Goal: Task Accomplishment & Management: Complete application form

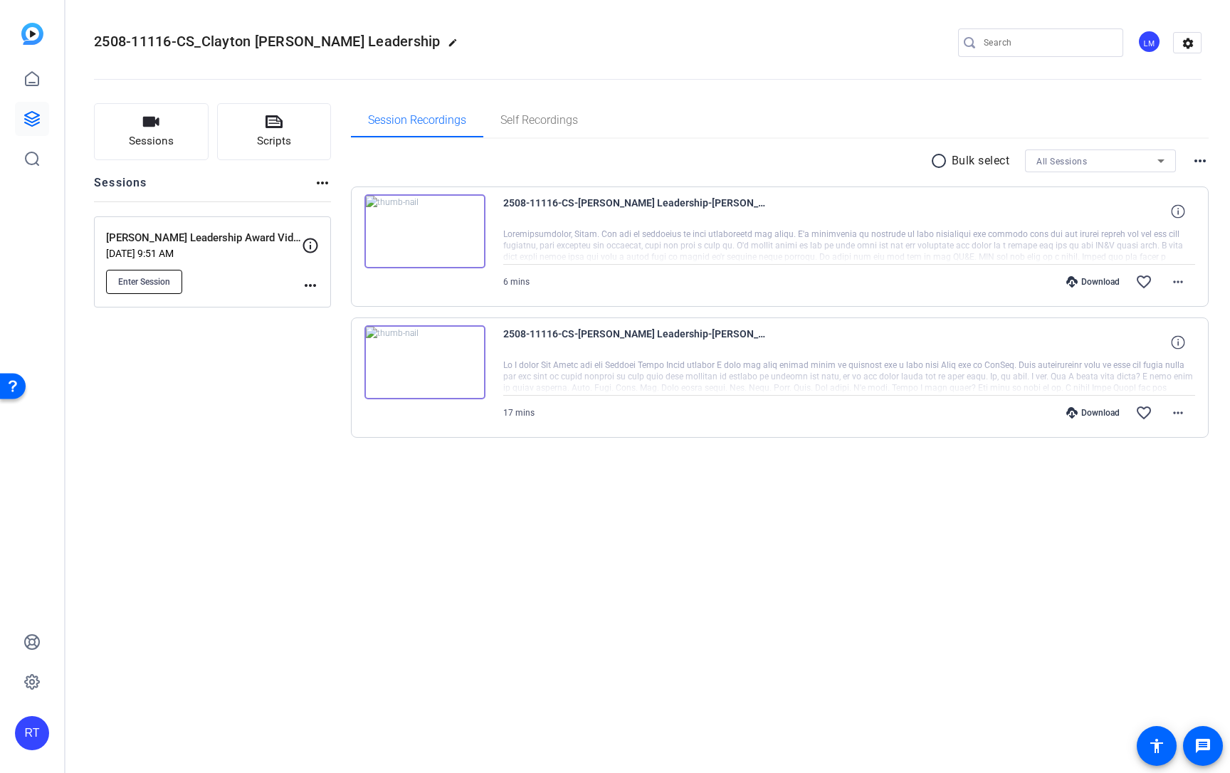
click at [159, 281] on span "Enter Session" at bounding box center [144, 281] width 52 height 11
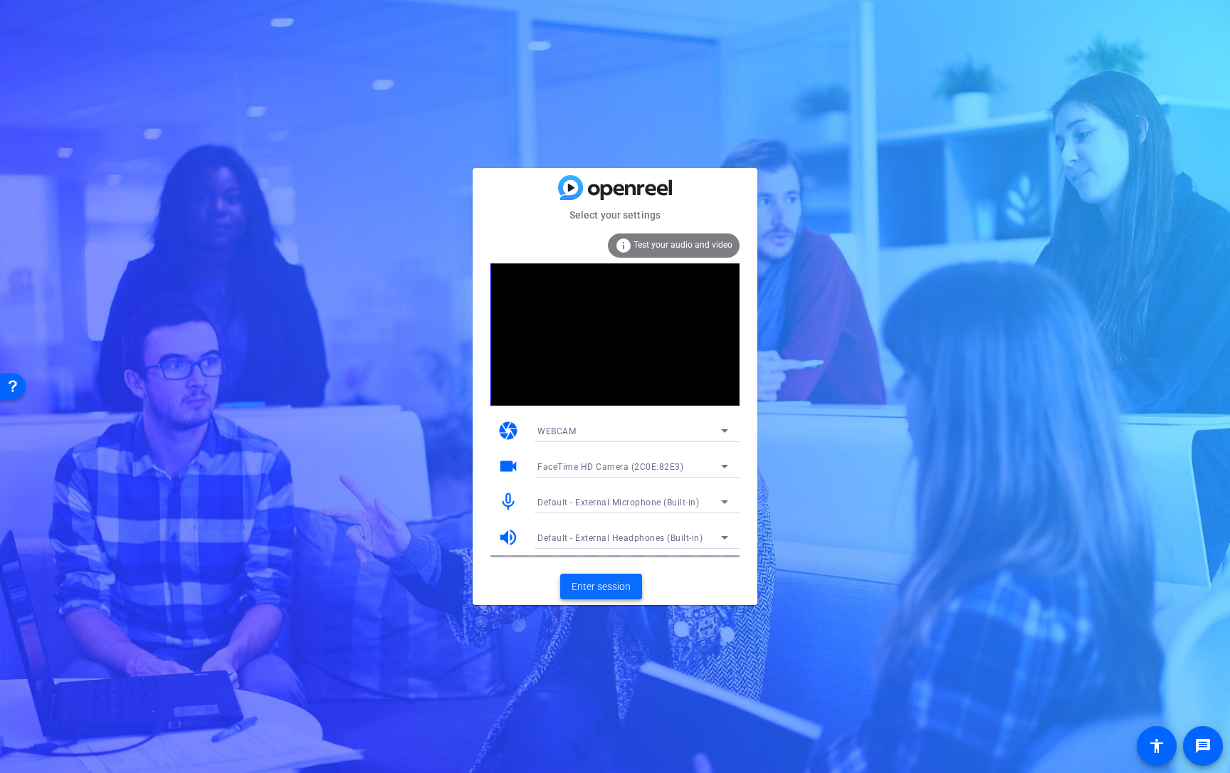
click at [591, 590] on span "Enter session" at bounding box center [601, 586] width 59 height 15
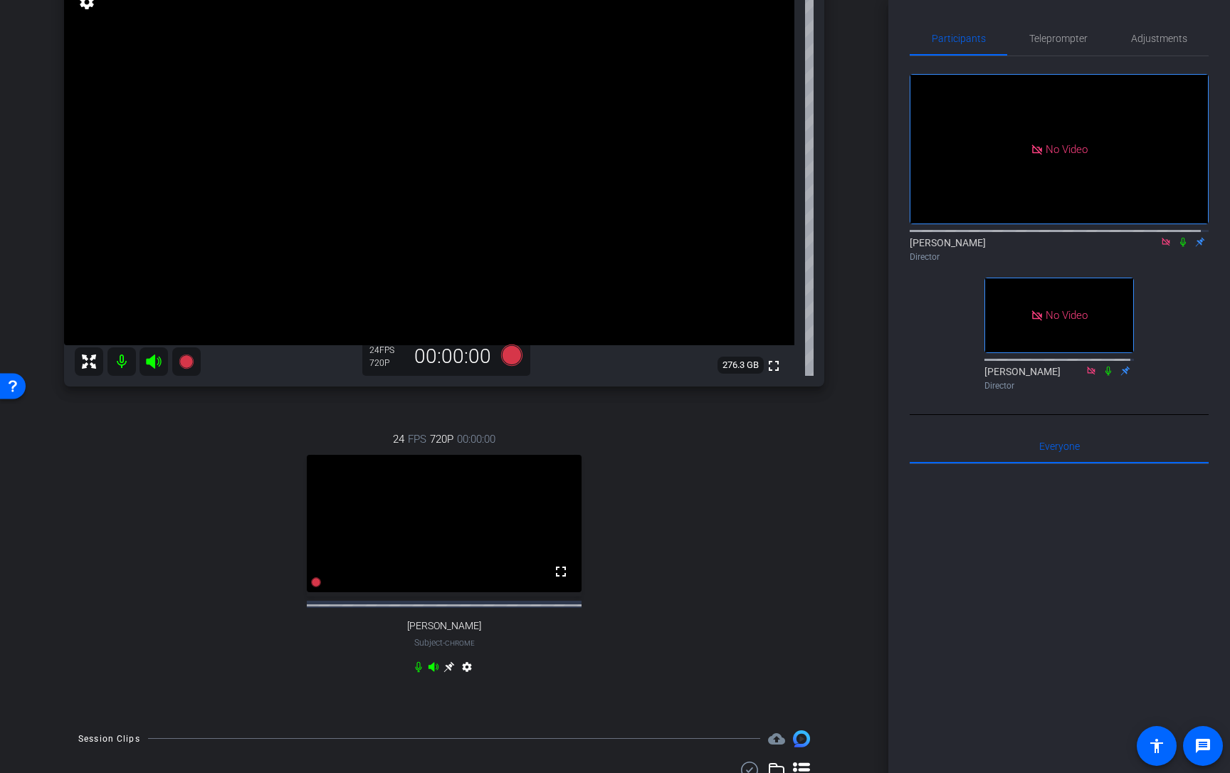
scroll to position [166, 0]
click at [446, 674] on icon at bounding box center [448, 668] width 11 height 11
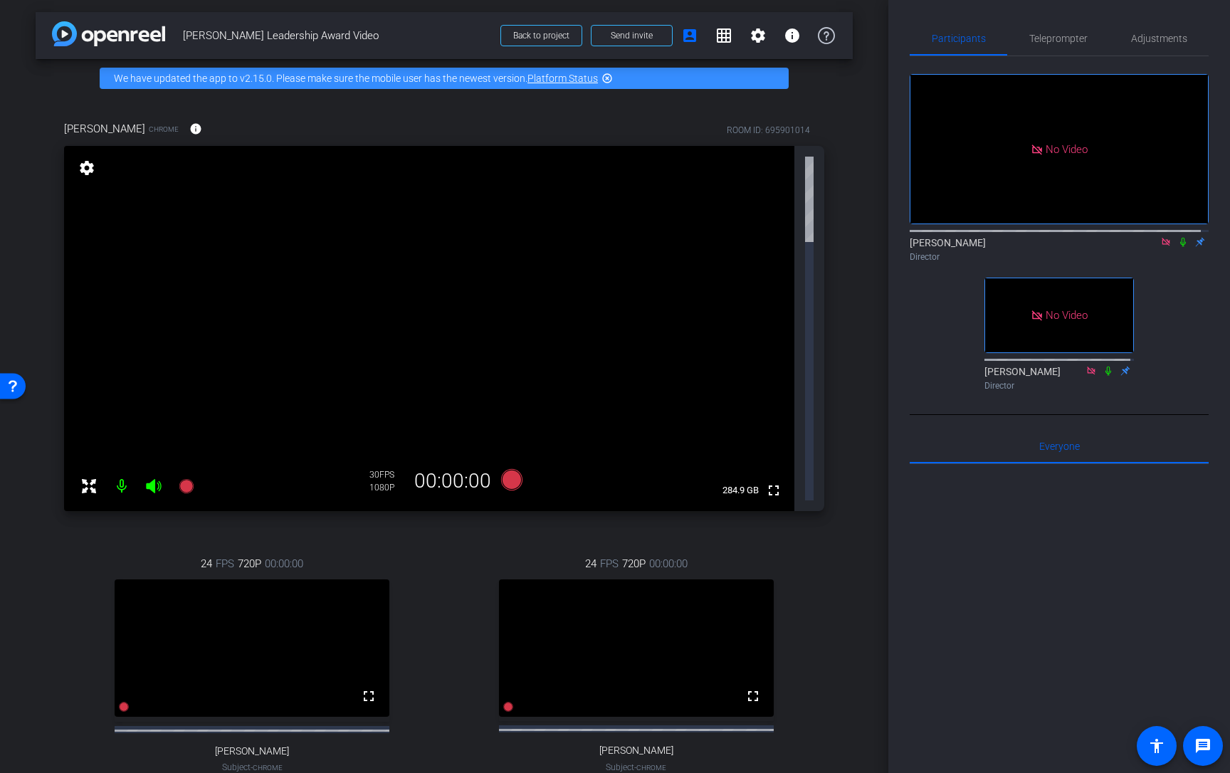
scroll to position [98, 0]
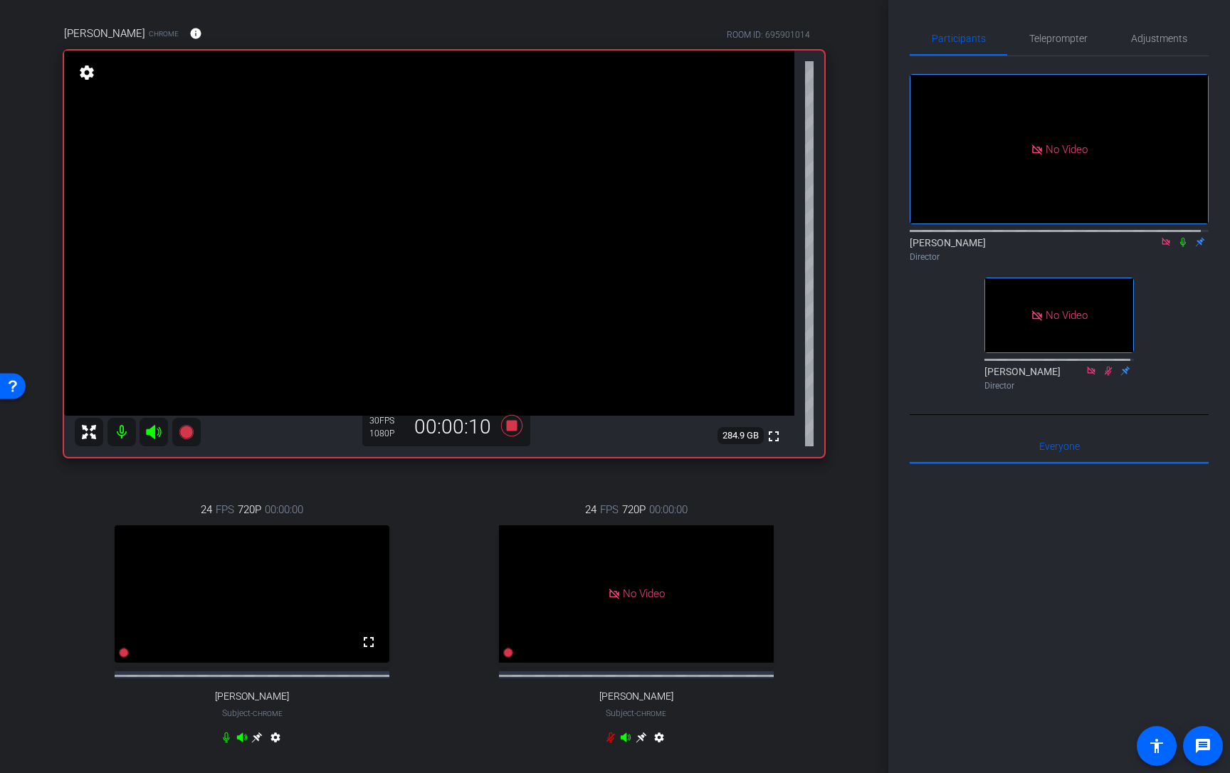
click at [1180, 247] on icon at bounding box center [1183, 242] width 6 height 9
click at [1177, 247] on icon at bounding box center [1182, 242] width 11 height 10
click at [1179, 247] on icon at bounding box center [1183, 242] width 8 height 9
click at [1177, 247] on icon at bounding box center [1182, 242] width 11 height 10
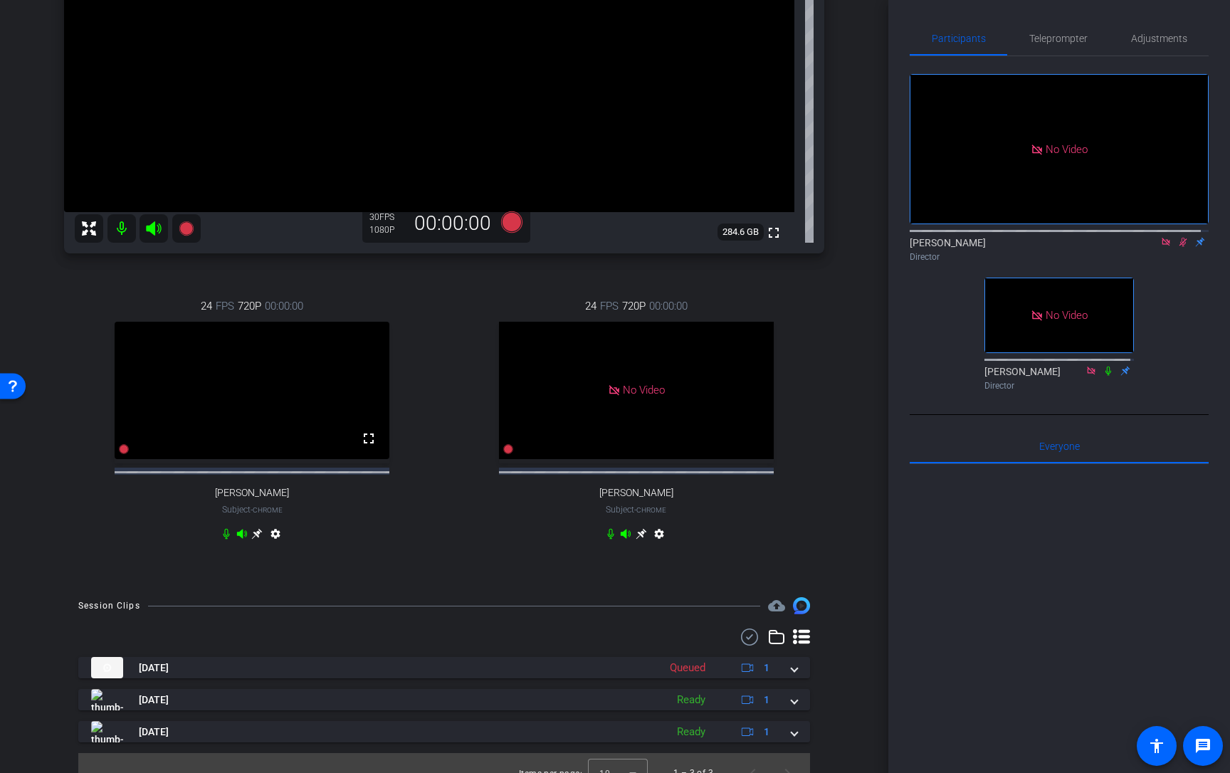
scroll to position [334, 0]
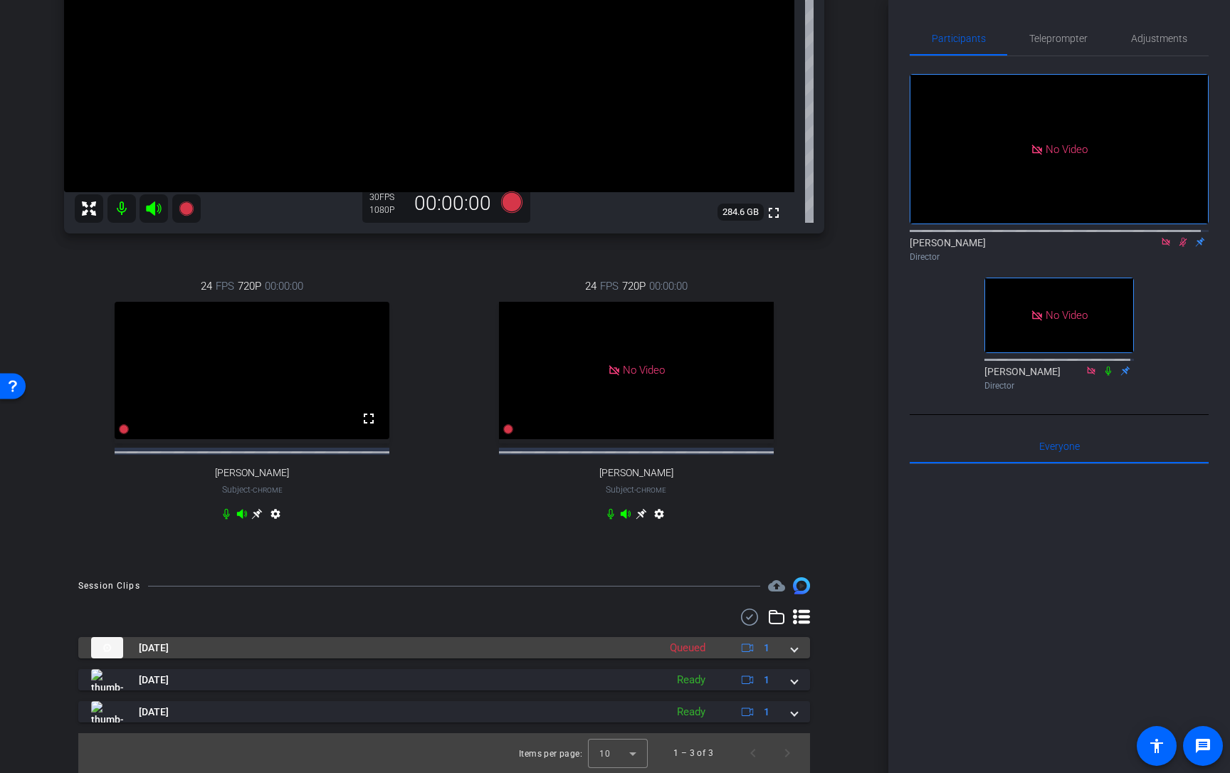
click at [792, 648] on span at bounding box center [795, 648] width 6 height 15
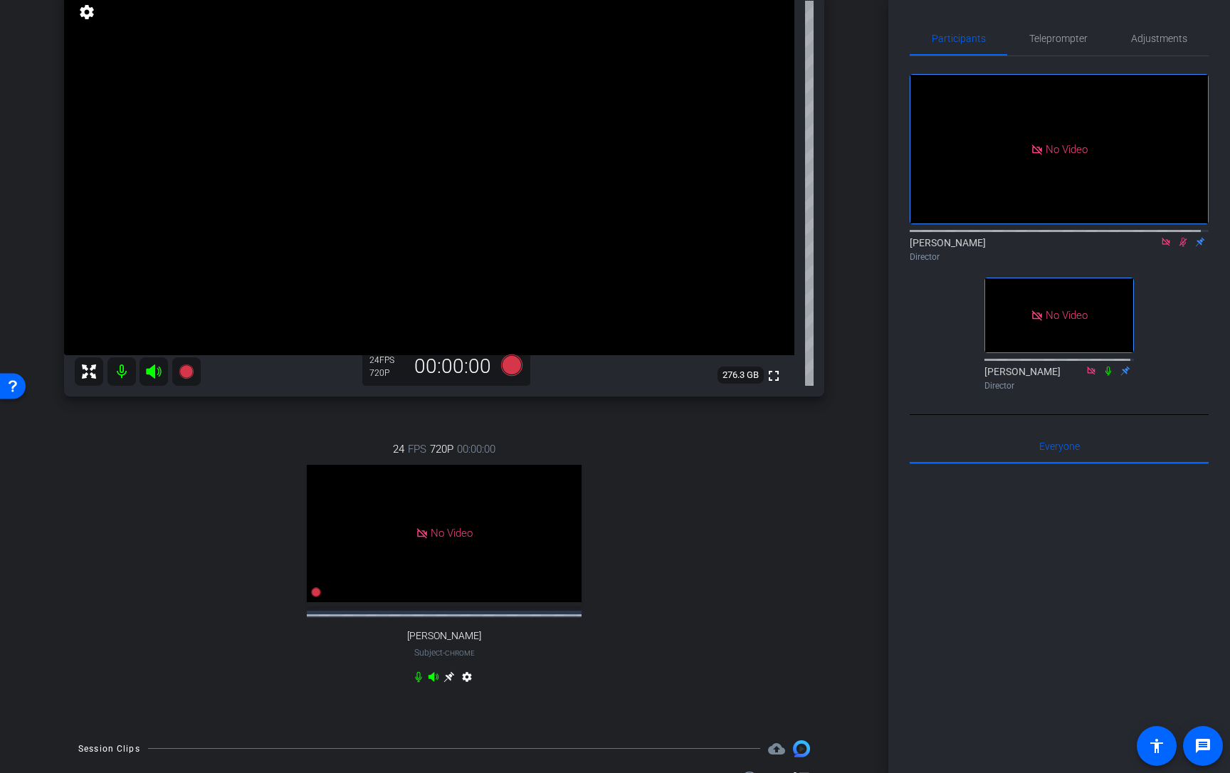
scroll to position [158, 0]
click at [864, 508] on div "arrow_back Clayton Baker Leadership Award Video Back to project Send invite acc…" at bounding box center [444, 228] width 888 height 773
click at [1179, 247] on icon at bounding box center [1183, 242] width 8 height 9
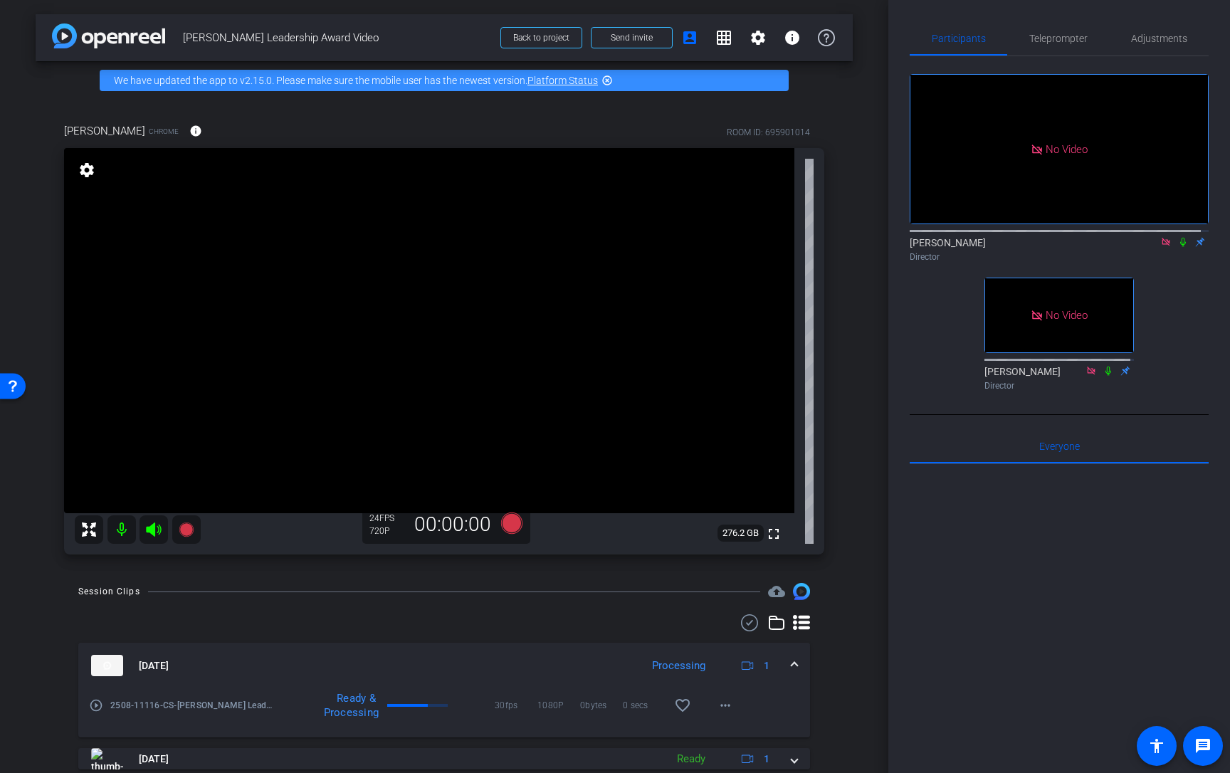
click at [1160, 247] on icon at bounding box center [1165, 242] width 11 height 10
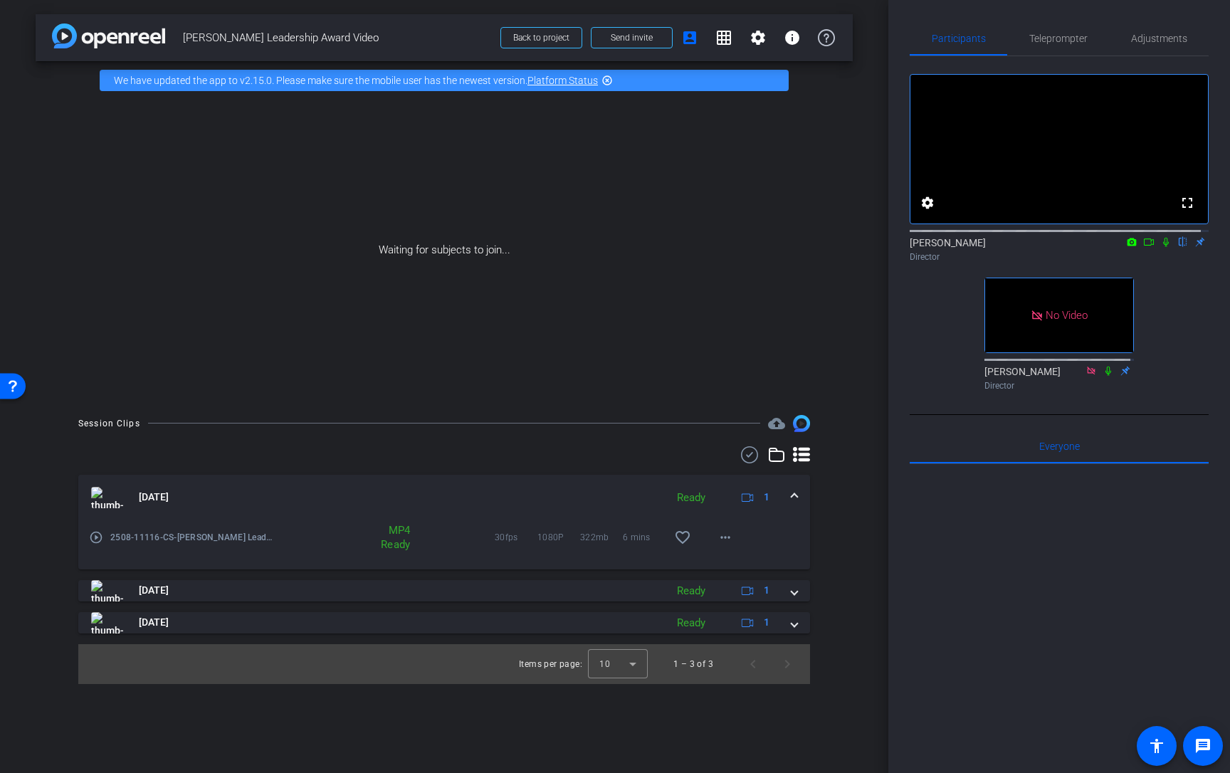
click at [796, 492] on span at bounding box center [795, 497] width 6 height 15
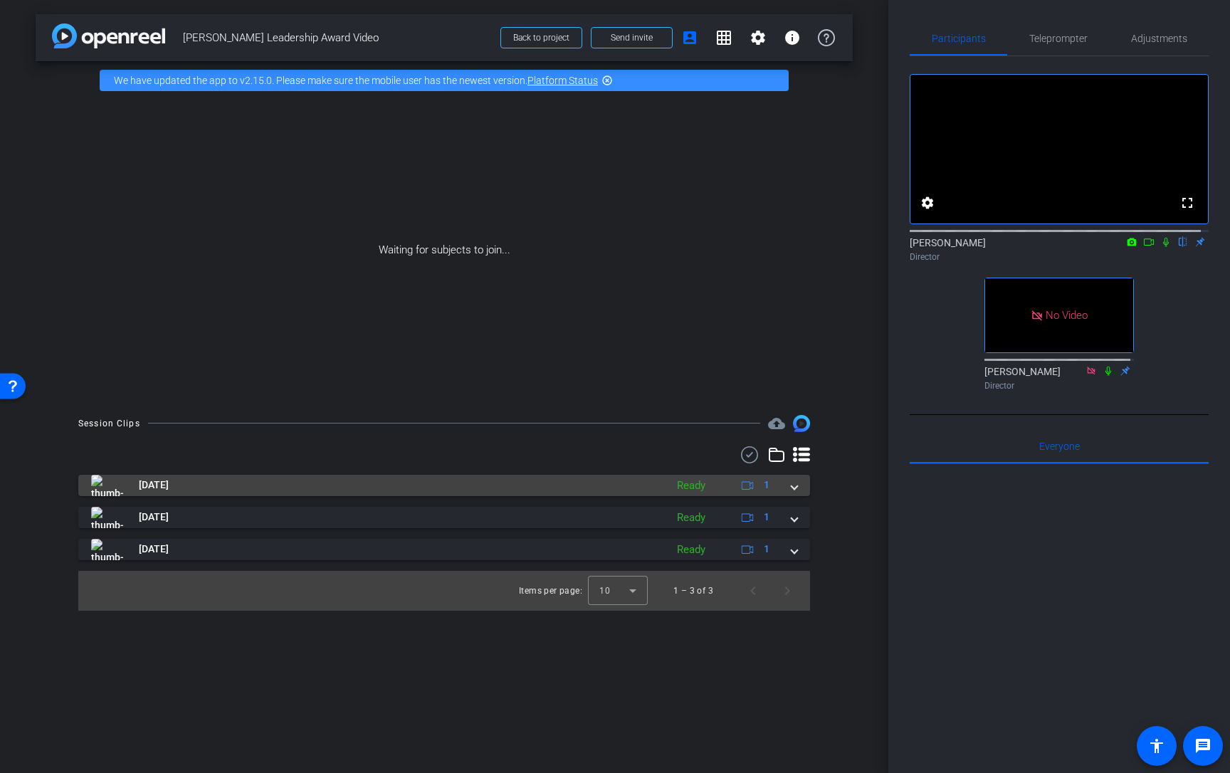
click at [796, 492] on mat-expansion-panel-header "Sep 19, 2025 Ready 1" at bounding box center [444, 485] width 732 height 21
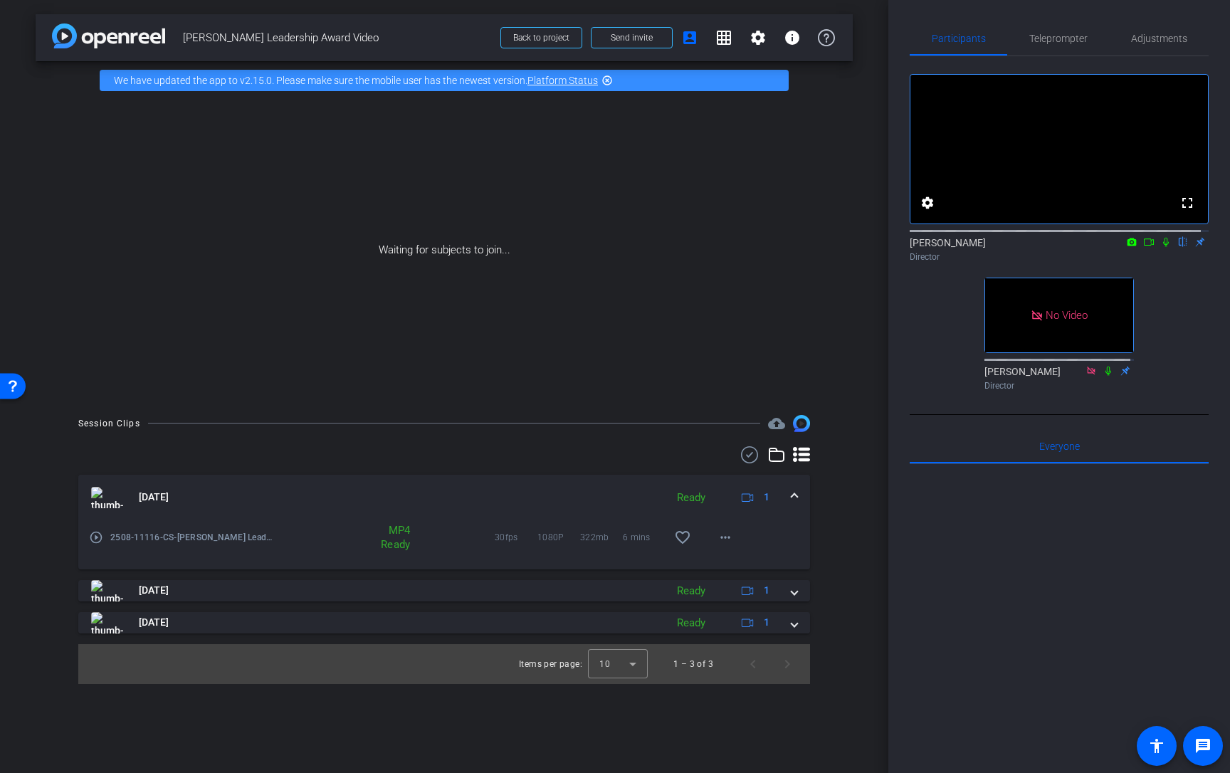
click at [796, 492] on span at bounding box center [795, 497] width 6 height 15
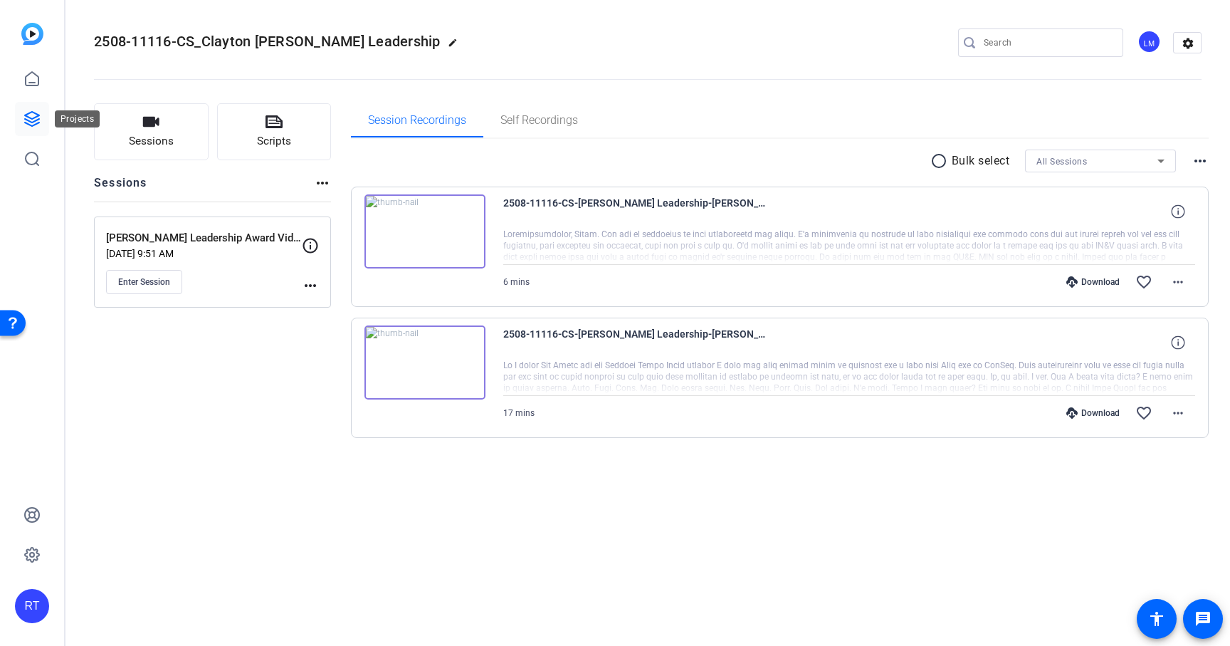
click at [31, 120] on icon at bounding box center [31, 118] width 17 height 17
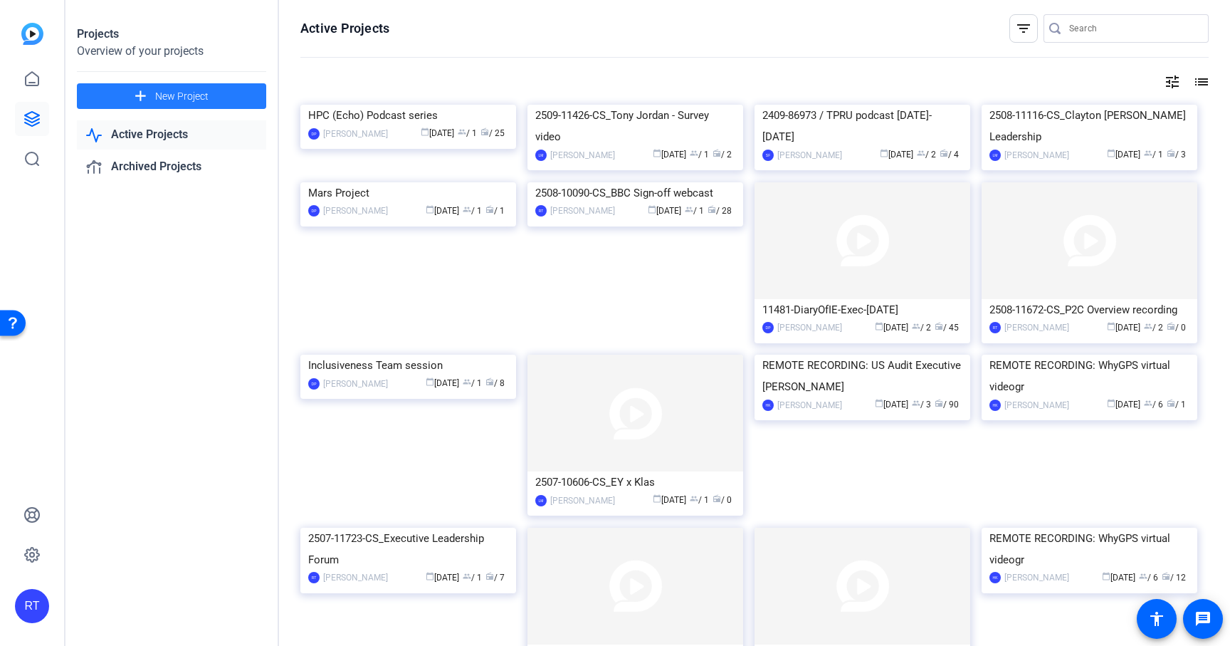
click at [187, 97] on span "New Project" at bounding box center [181, 96] width 53 height 15
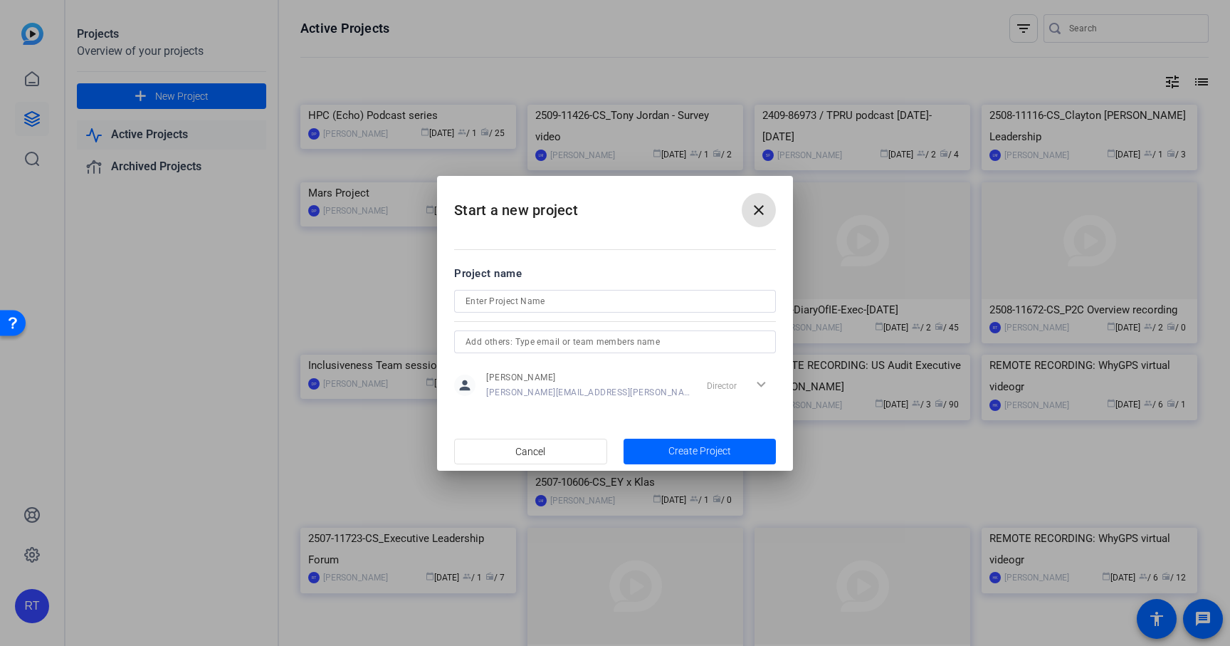
click at [522, 298] on input at bounding box center [615, 301] width 299 height 17
paste input "EY Mexico leader video for webcast // 2509-11743-CS"
click at [624, 302] on input "EY Mexico leader video for webcast // 2509-11743-CS" at bounding box center [615, 301] width 299 height 17
drag, startPoint x: 621, startPoint y: 302, endPoint x: 776, endPoint y: 298, distance: 155.2
click at [776, 298] on mat-dialog-content "Project name EY Mexico leader video for webcast // 2509-11743-CS person Rob Tho…" at bounding box center [615, 332] width 356 height 198
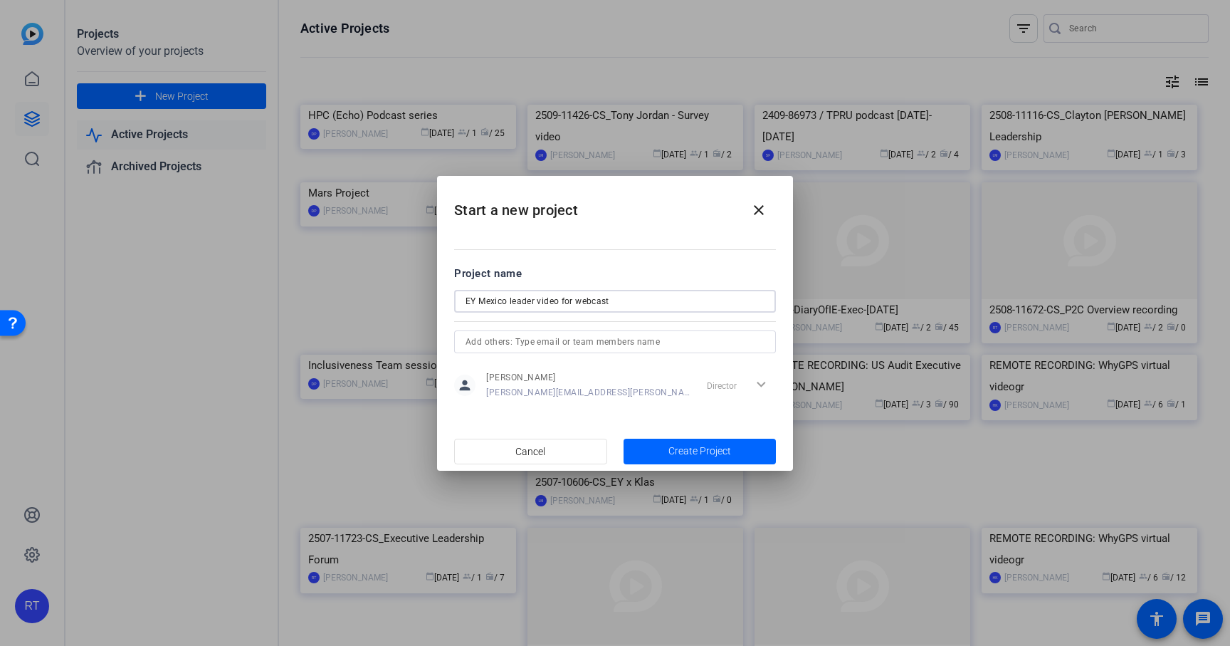
click at [466, 300] on input "EY Mexico leader video for webcast" at bounding box center [615, 301] width 299 height 17
paste input "2509-11743-CS"
type input "2509-11743-CS_EY Mexico leader video for webcast"
click at [666, 452] on span "button" at bounding box center [700, 451] width 153 height 34
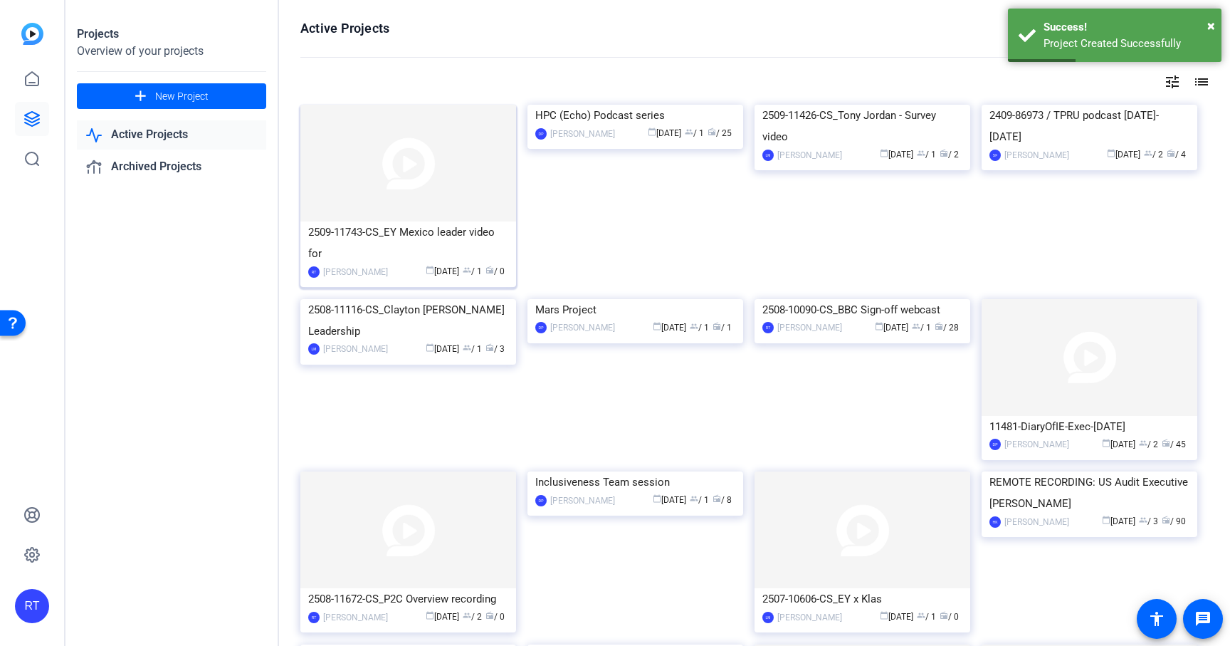
click at [365, 235] on div "2509-11743-CS_EY Mexico leader video for" at bounding box center [408, 242] width 200 height 43
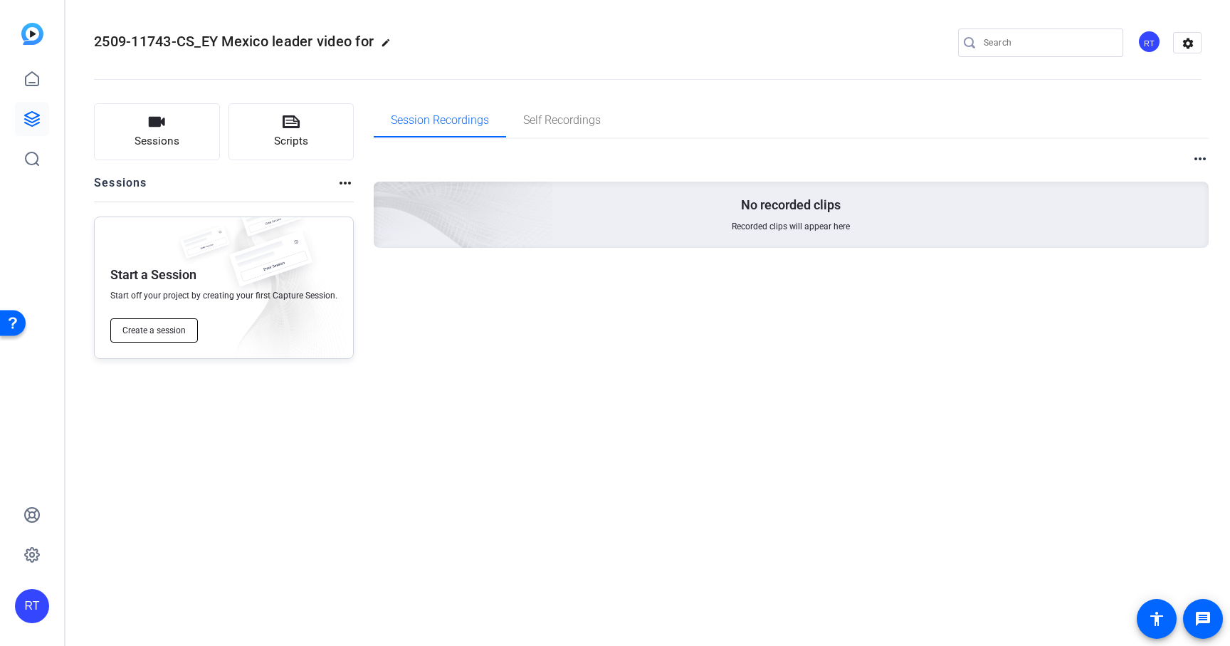
click at [166, 332] on span "Create a session" at bounding box center [153, 330] width 63 height 11
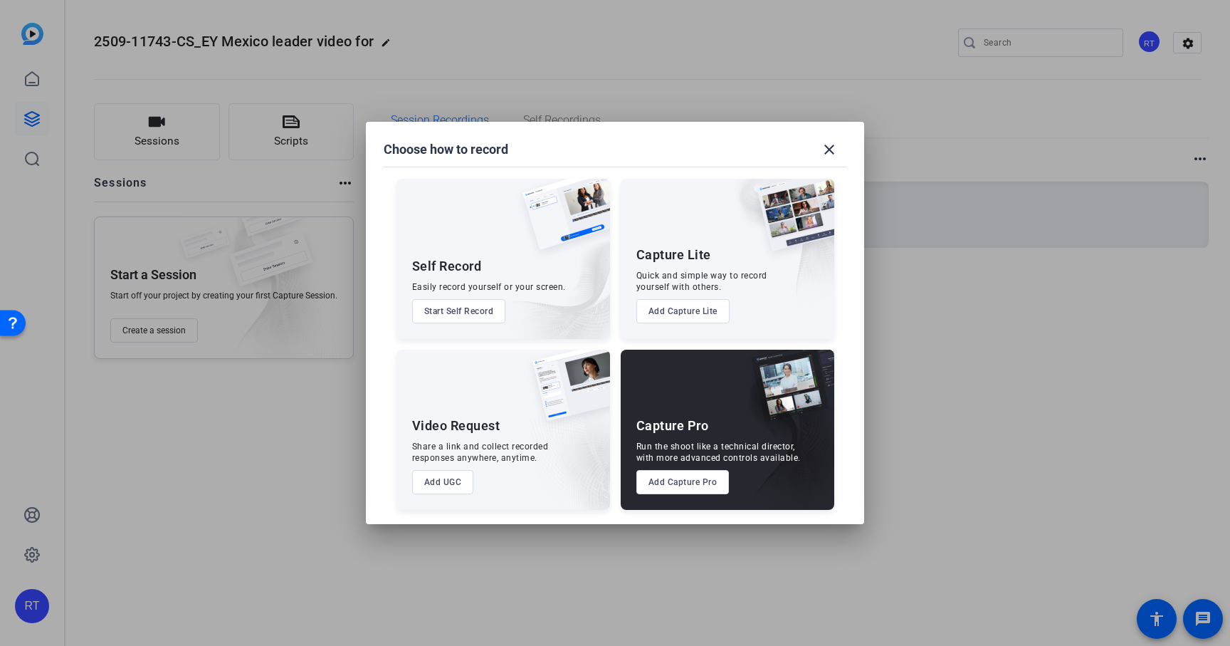
click at [658, 479] on button "Add Capture Pro" at bounding box center [682, 482] width 93 height 24
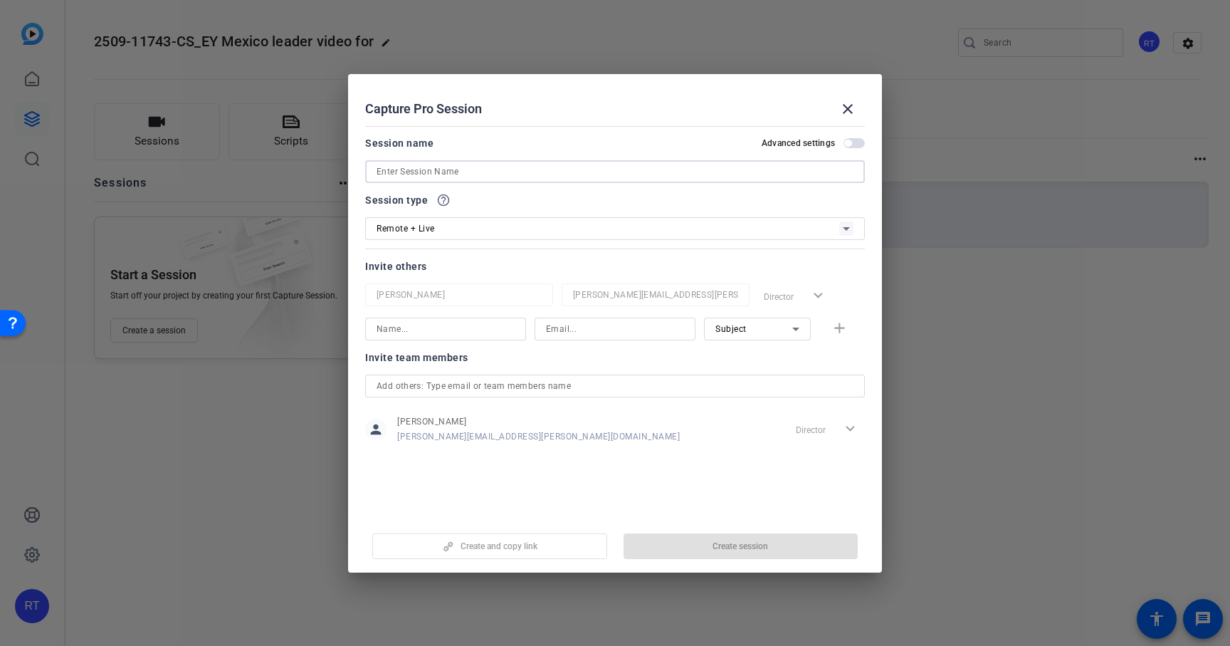
click at [454, 172] on input at bounding box center [615, 171] width 477 height 17
type input "3-questions"
click at [468, 219] on mat-select "Remote + Live" at bounding box center [615, 228] width 477 height 18
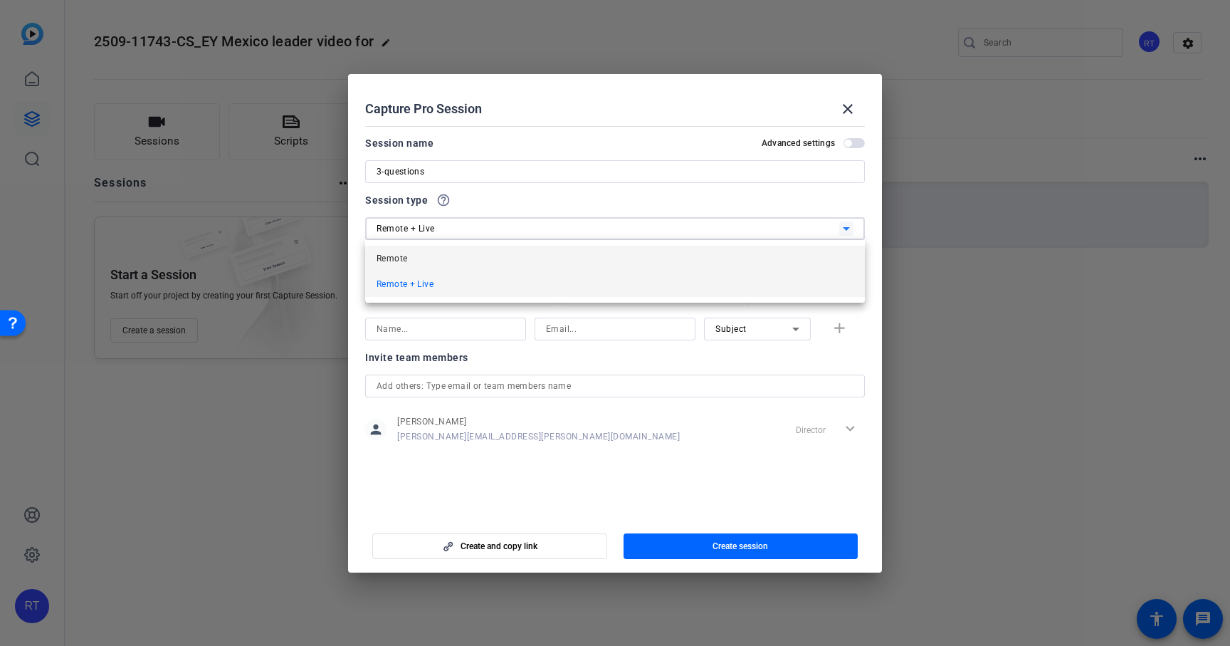
click at [462, 253] on mat-option "Remote" at bounding box center [615, 259] width 500 height 26
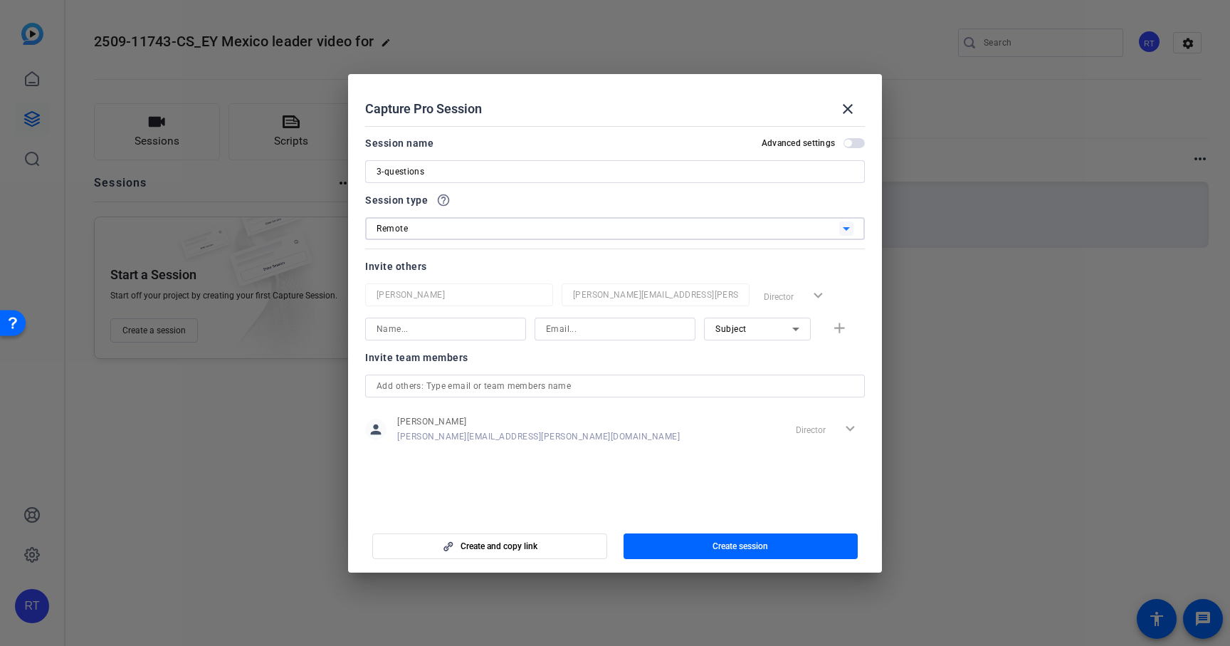
click at [463, 384] on input "text" at bounding box center [615, 385] width 477 height 17
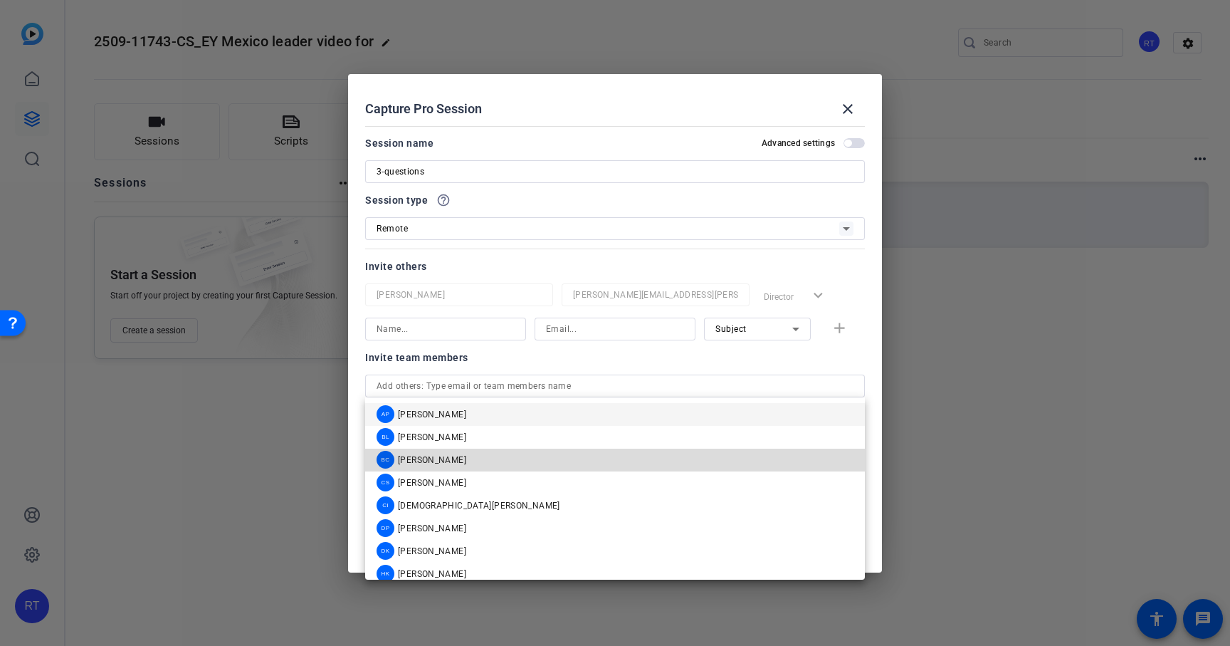
click at [440, 453] on div "BC Brian Camarao" at bounding box center [422, 460] width 90 height 18
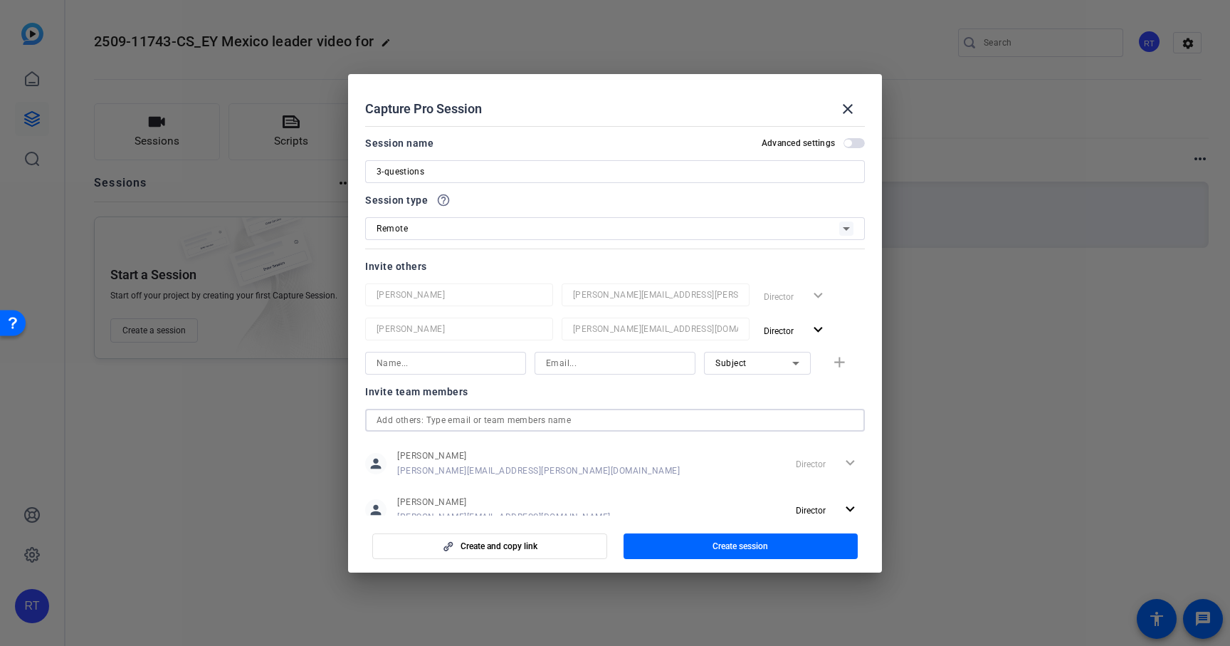
click at [438, 423] on input "text" at bounding box center [615, 419] width 477 height 17
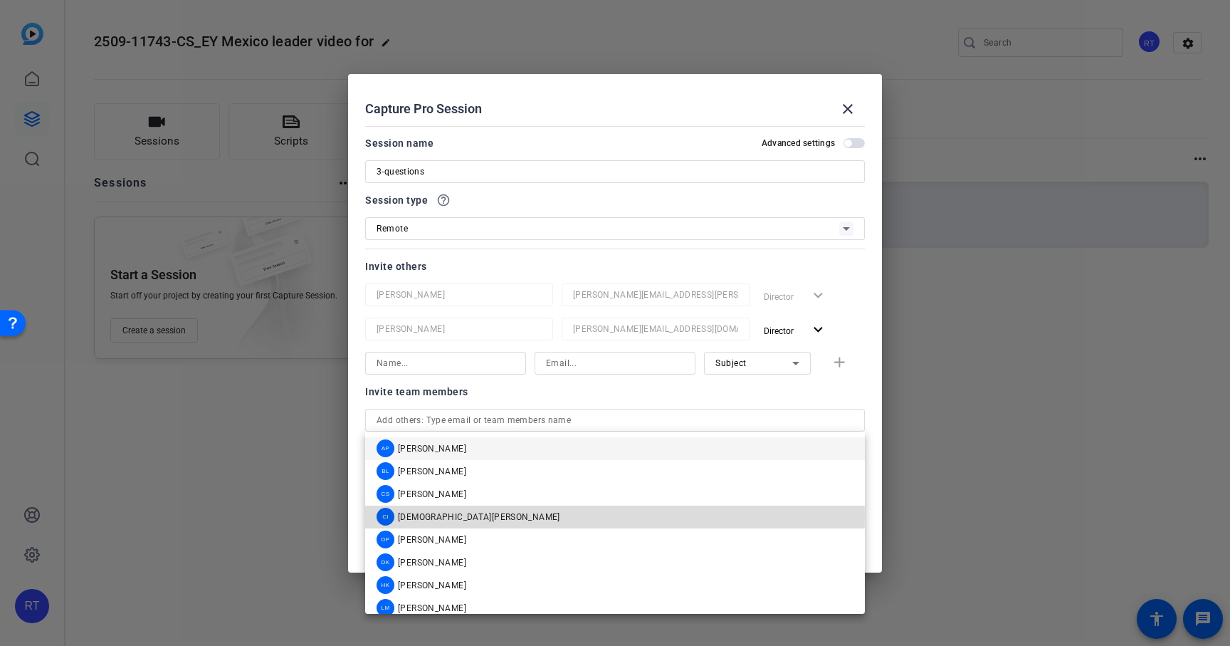
click at [429, 517] on span "Christian Ilanos" at bounding box center [479, 516] width 162 height 11
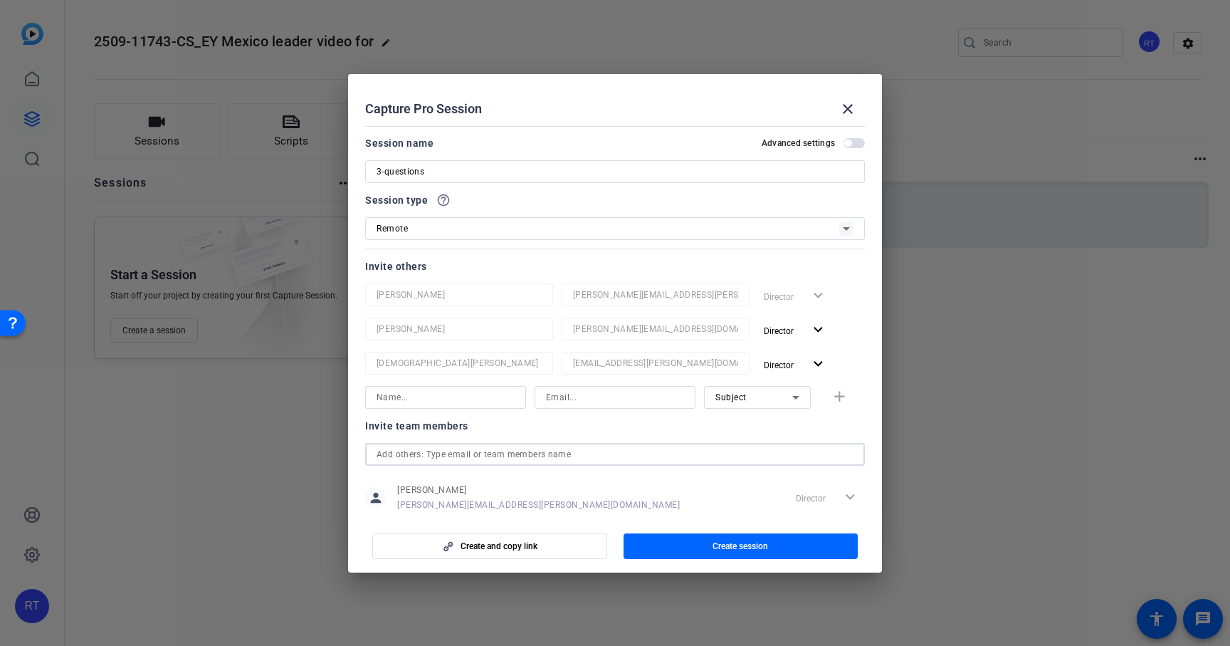
click at [425, 454] on input "text" at bounding box center [615, 454] width 477 height 17
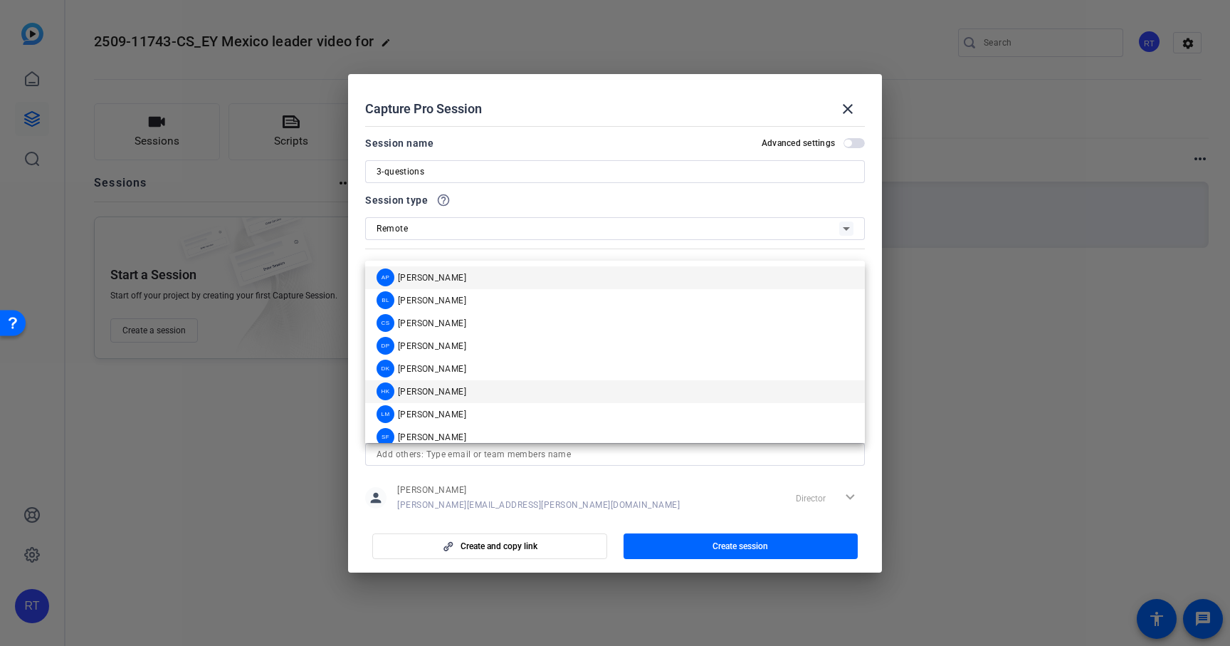
drag, startPoint x: 421, startPoint y: 345, endPoint x: 422, endPoint y: 387, distance: 42.7
click at [422, 387] on div "AP Andrew Penziner BL Barrett Lester CS Chris Sullivan DP Dan Palkowski DK Drew…" at bounding box center [615, 352] width 500 height 182
click at [422, 387] on span "Hakim Kabbaj" at bounding box center [432, 391] width 68 height 11
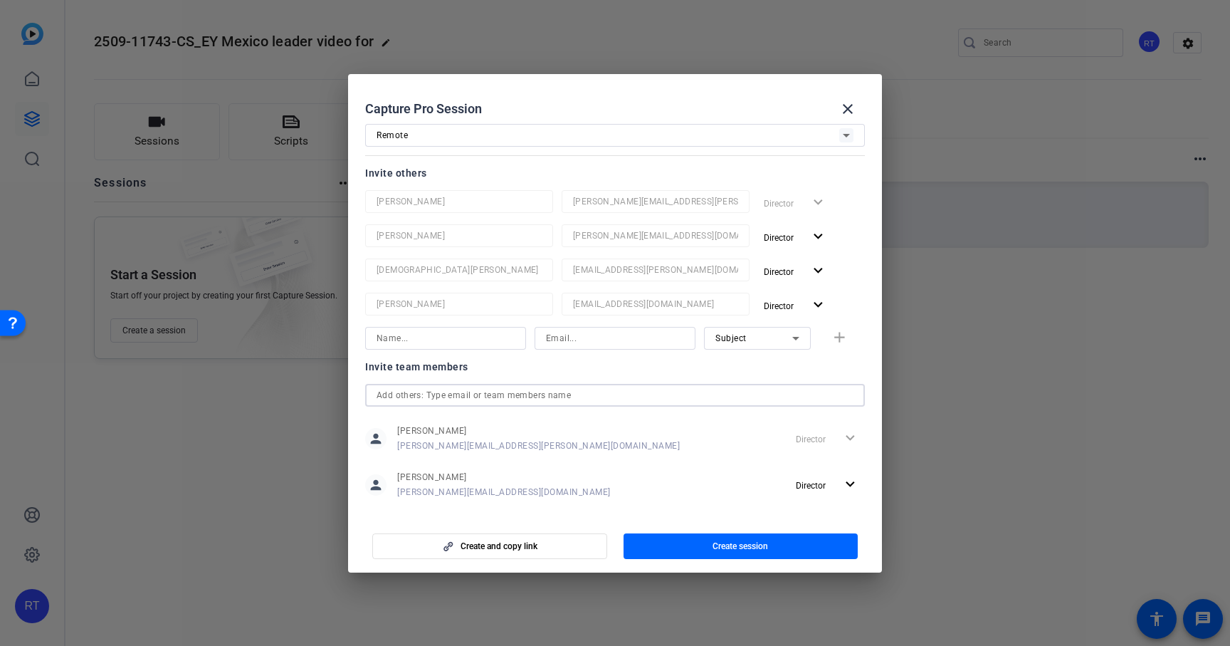
scroll to position [95, 0]
click at [428, 389] on input "text" at bounding box center [615, 393] width 477 height 17
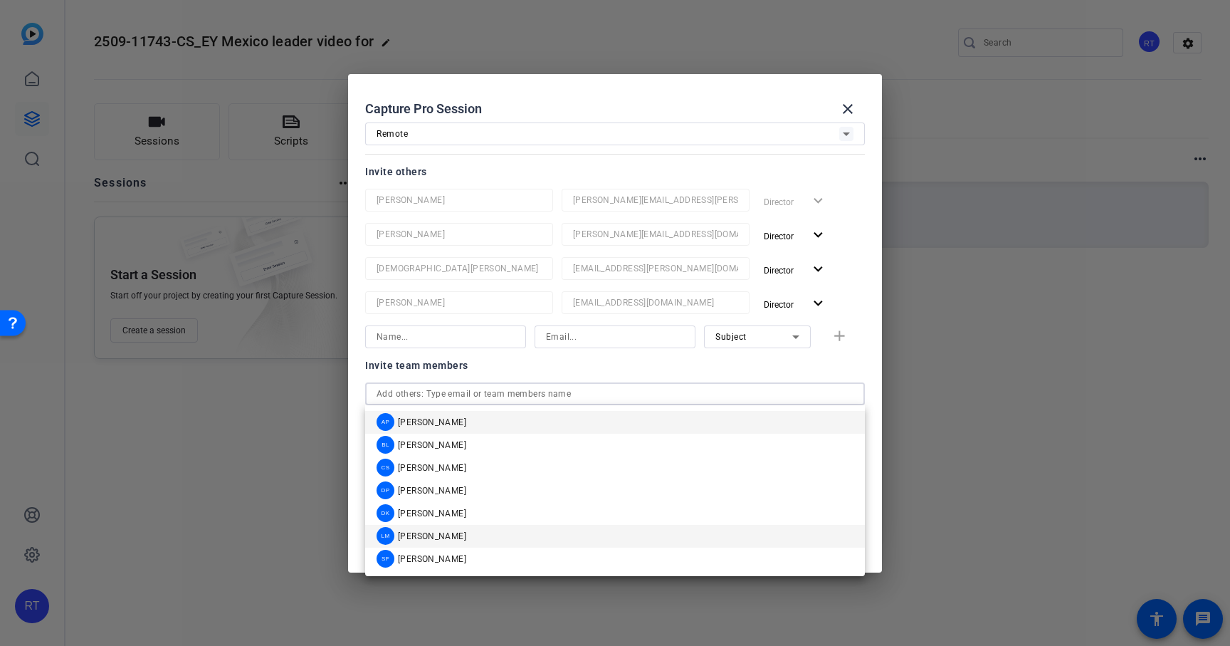
click at [431, 530] on span "Lalo Moreno" at bounding box center [432, 535] width 68 height 11
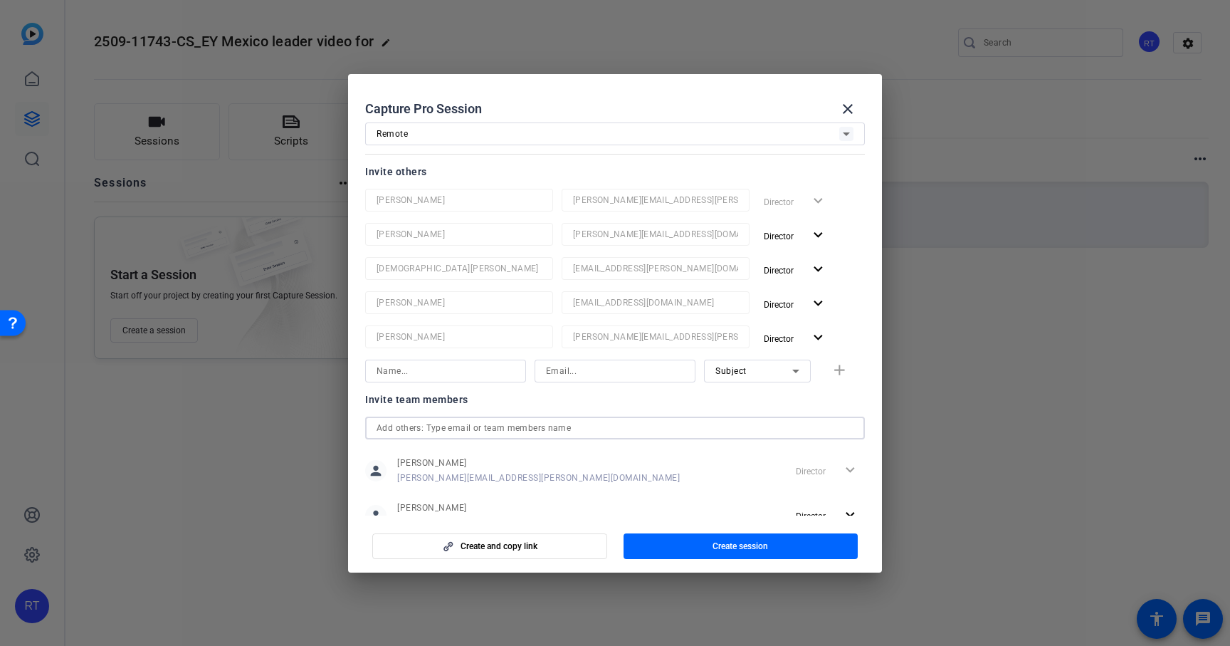
click at [419, 430] on input "text" at bounding box center [615, 427] width 477 height 17
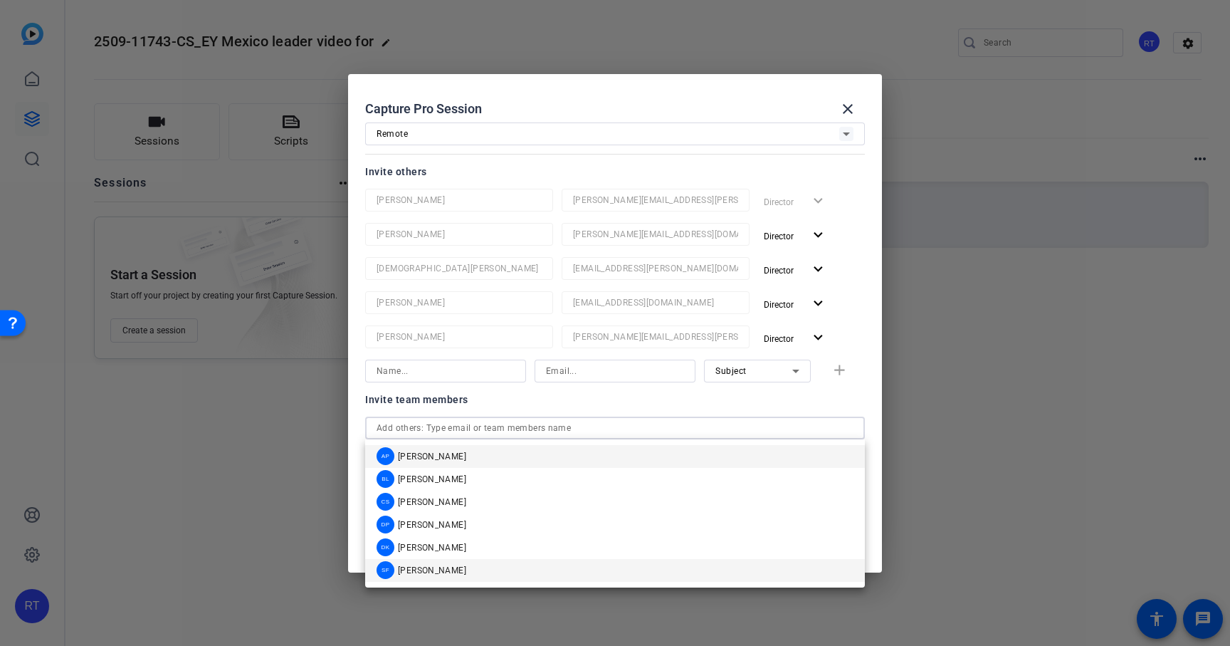
click at [431, 566] on span "Shannon Feiszli" at bounding box center [432, 569] width 68 height 11
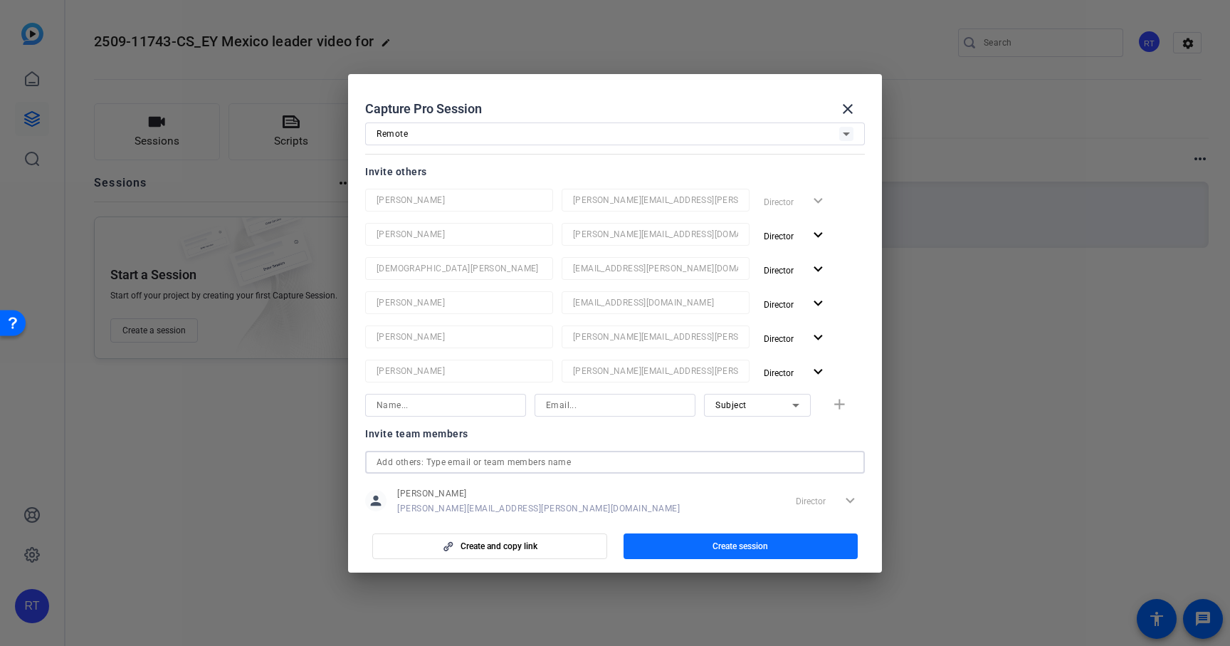
click at [708, 543] on span "button" at bounding box center [741, 546] width 235 height 34
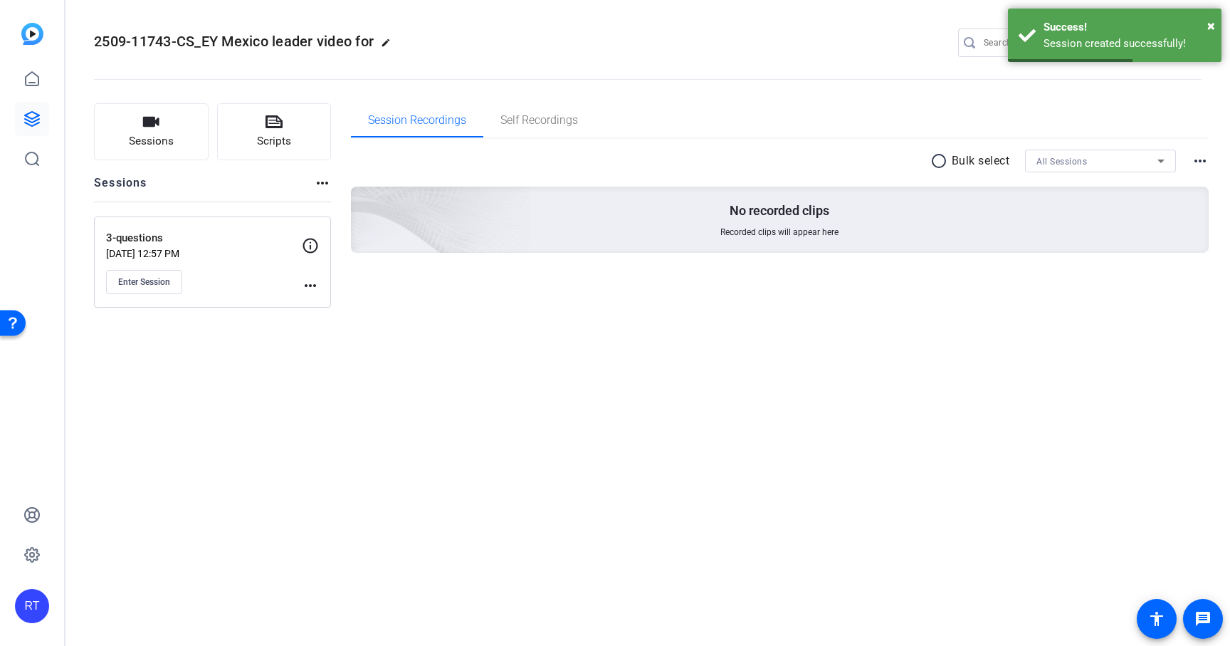
click at [308, 282] on mat-icon "more_horiz" at bounding box center [310, 285] width 17 height 17
click at [327, 300] on span "Edit Session" at bounding box center [345, 306] width 65 height 17
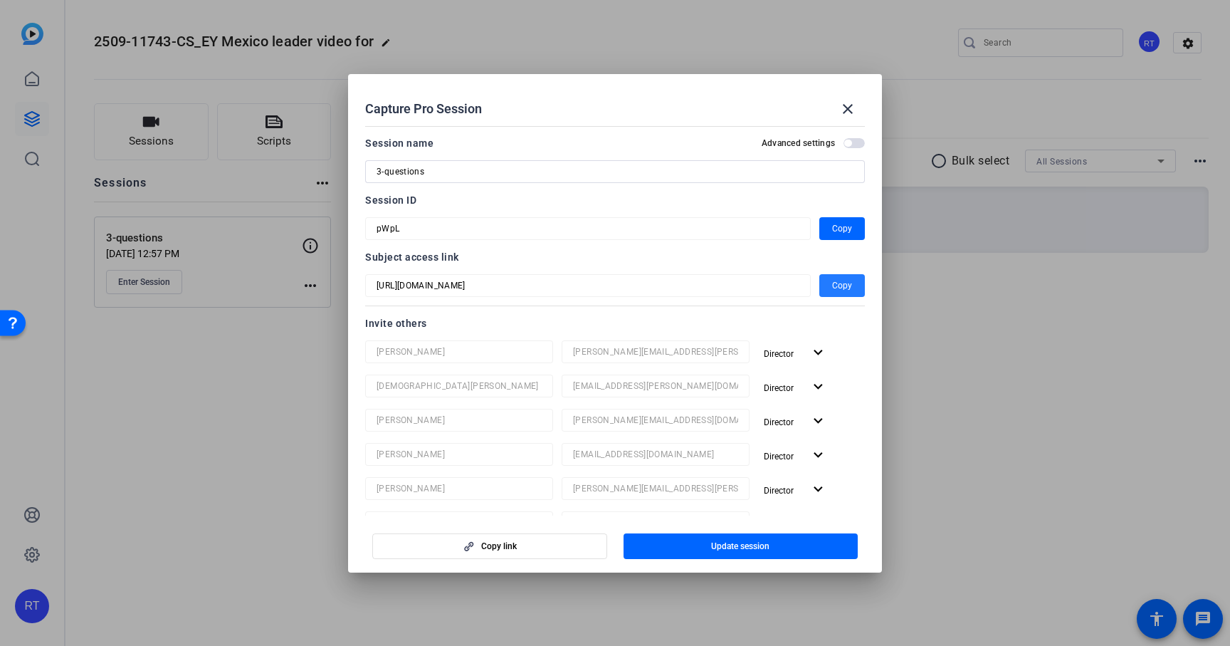
click at [831, 281] on span "button" at bounding box center [842, 285] width 46 height 34
click at [848, 106] on mat-icon "close" at bounding box center [847, 108] width 17 height 17
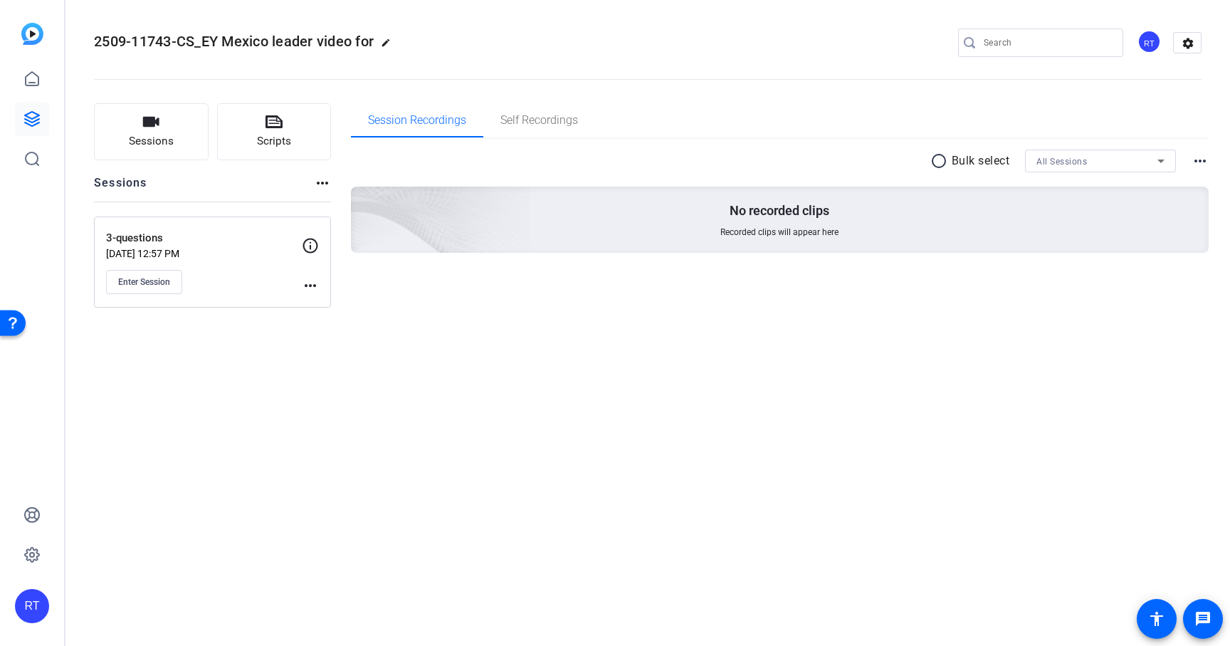
click at [1149, 44] on div "RT" at bounding box center [1148, 41] width 23 height 23
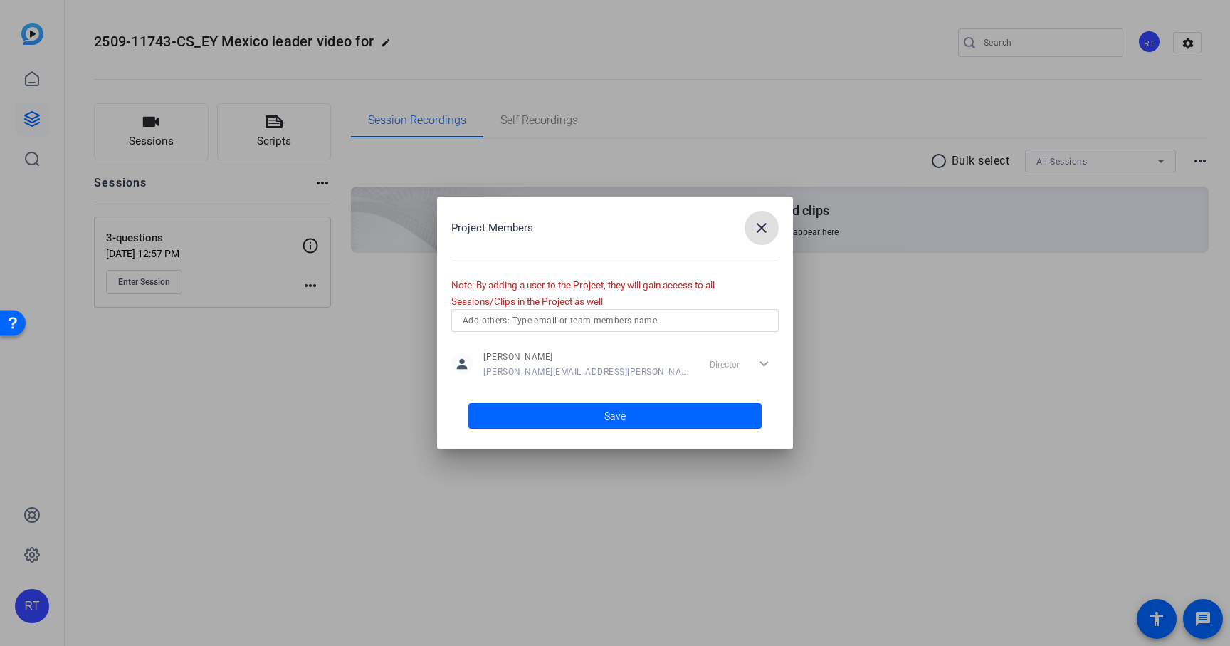
click at [572, 322] on input "text" at bounding box center [615, 320] width 305 height 17
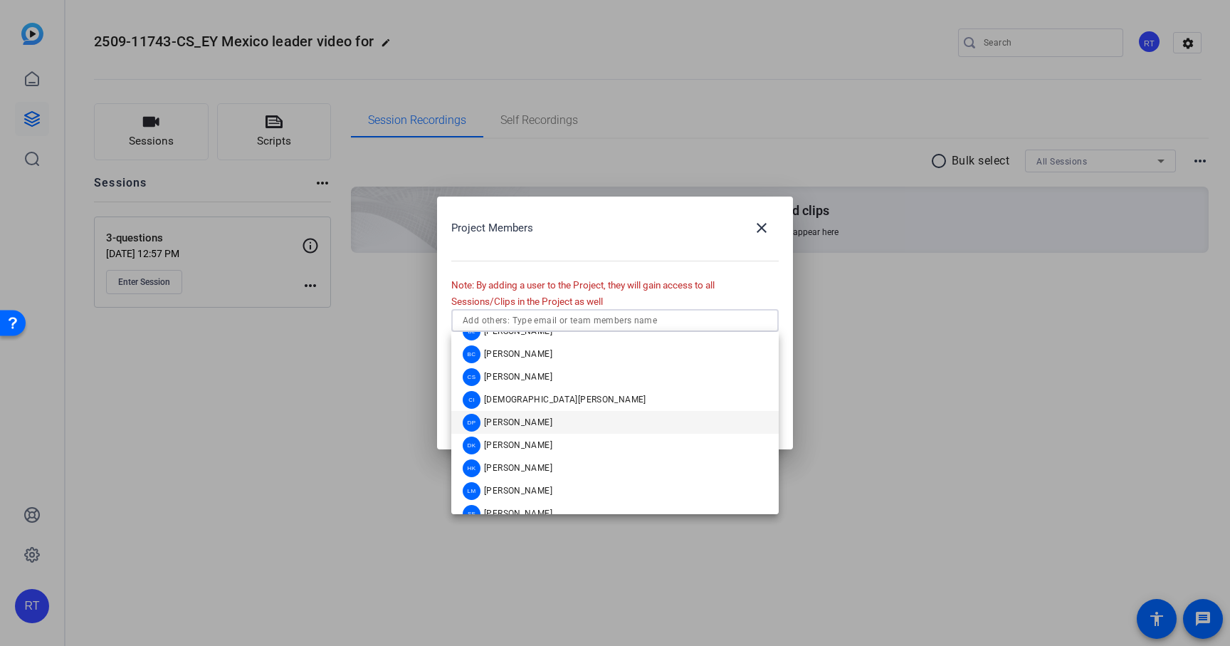
scroll to position [57, 0]
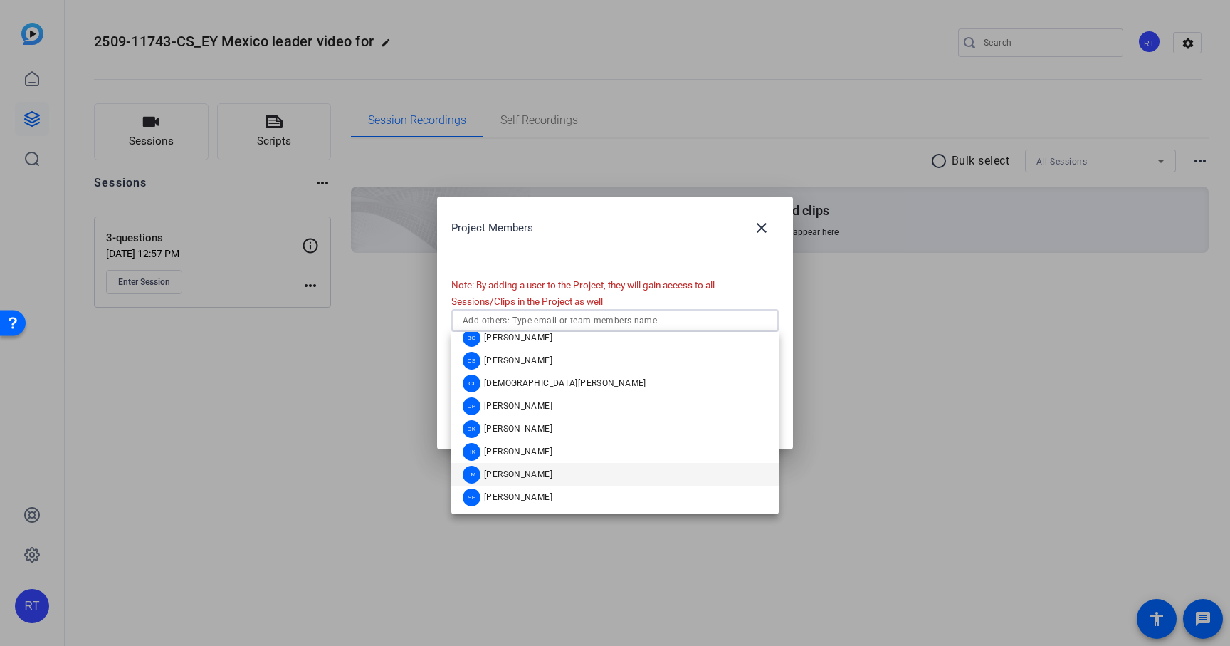
click at [529, 471] on span "Lalo Moreno" at bounding box center [518, 473] width 68 height 11
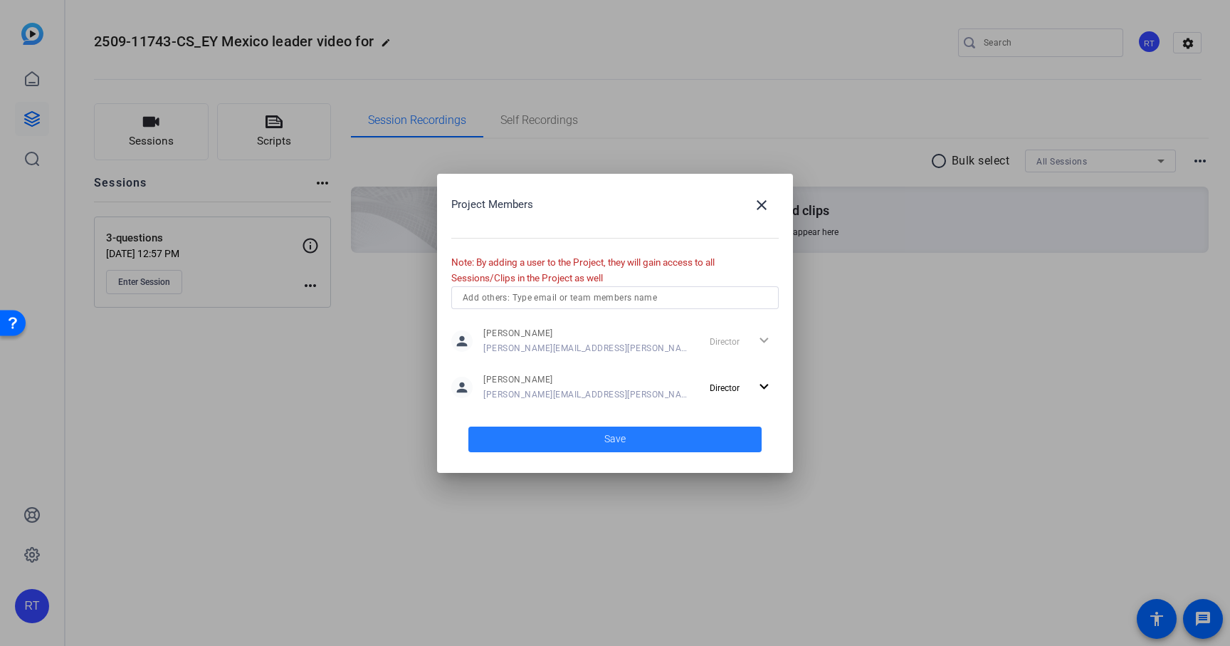
click at [624, 433] on span "Save" at bounding box center [614, 438] width 21 height 15
